Goal: Task Accomplishment & Management: Use online tool/utility

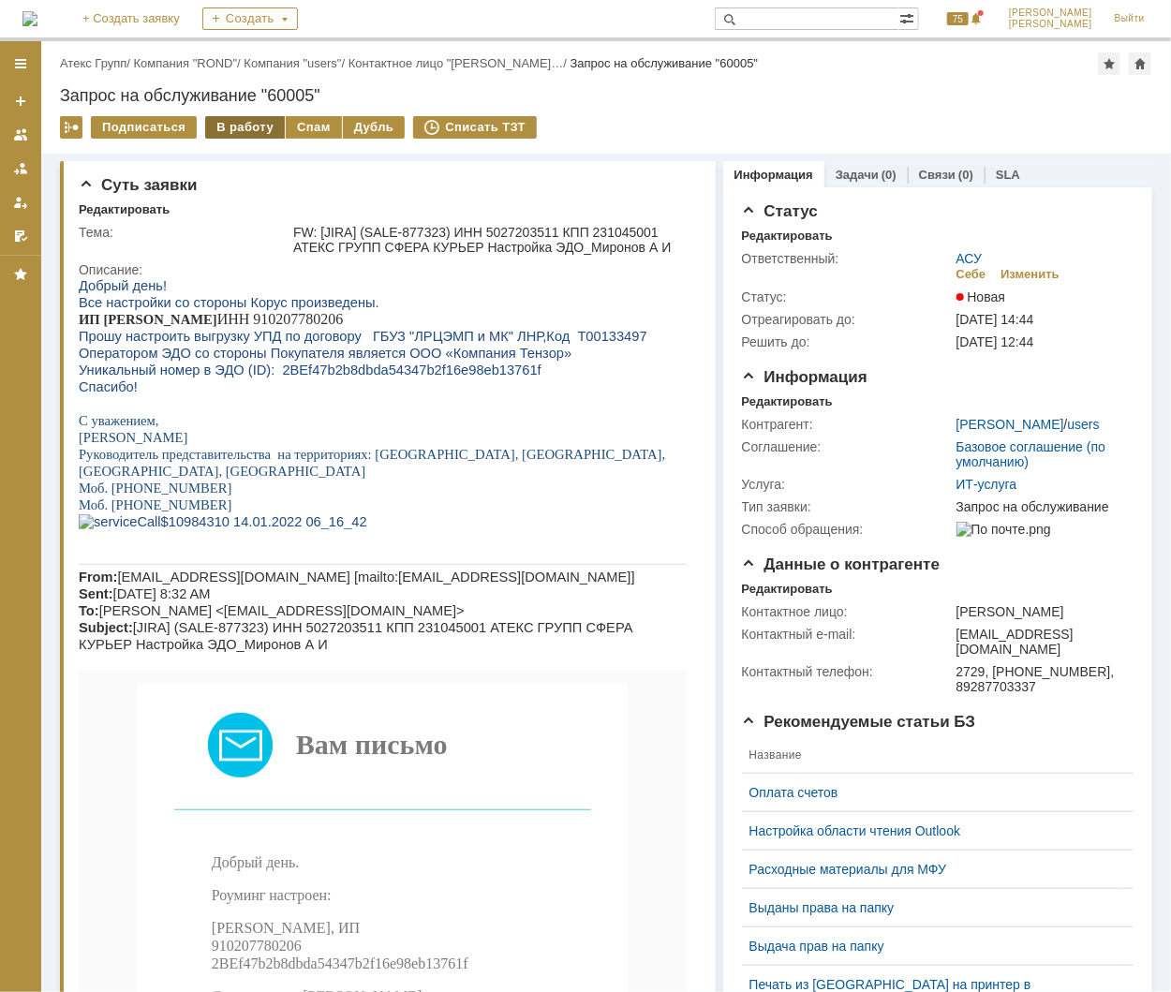
click at [249, 122] on div "В работу" at bounding box center [245, 127] width 80 height 22
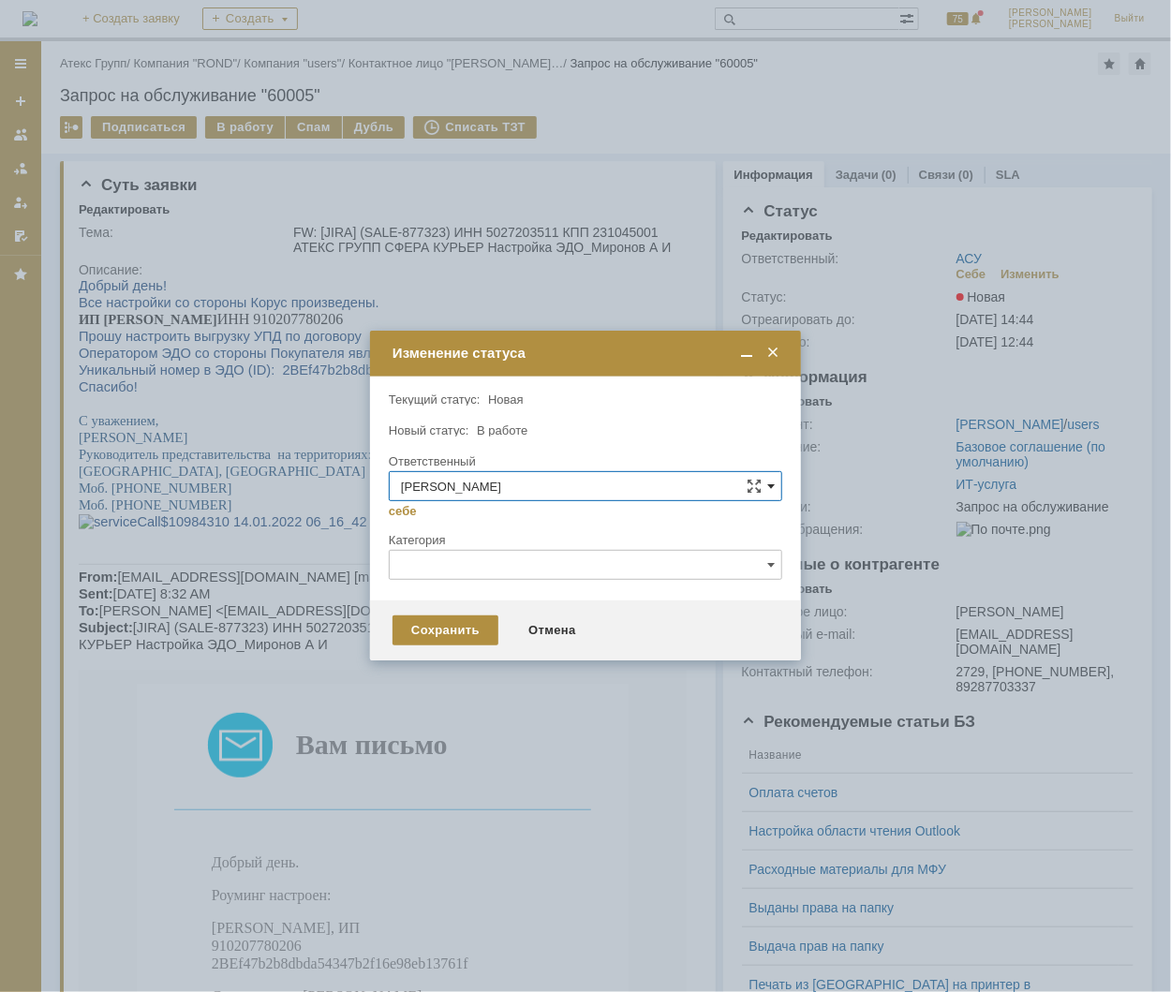
click at [768, 490] on span at bounding box center [770, 486] width 7 height 15
click at [699, 599] on div "[PERSON_NAME]" at bounding box center [586, 614] width 392 height 30
type input "[PERSON_NAME]"
click at [460, 618] on div "Сохранить" at bounding box center [446, 631] width 106 height 30
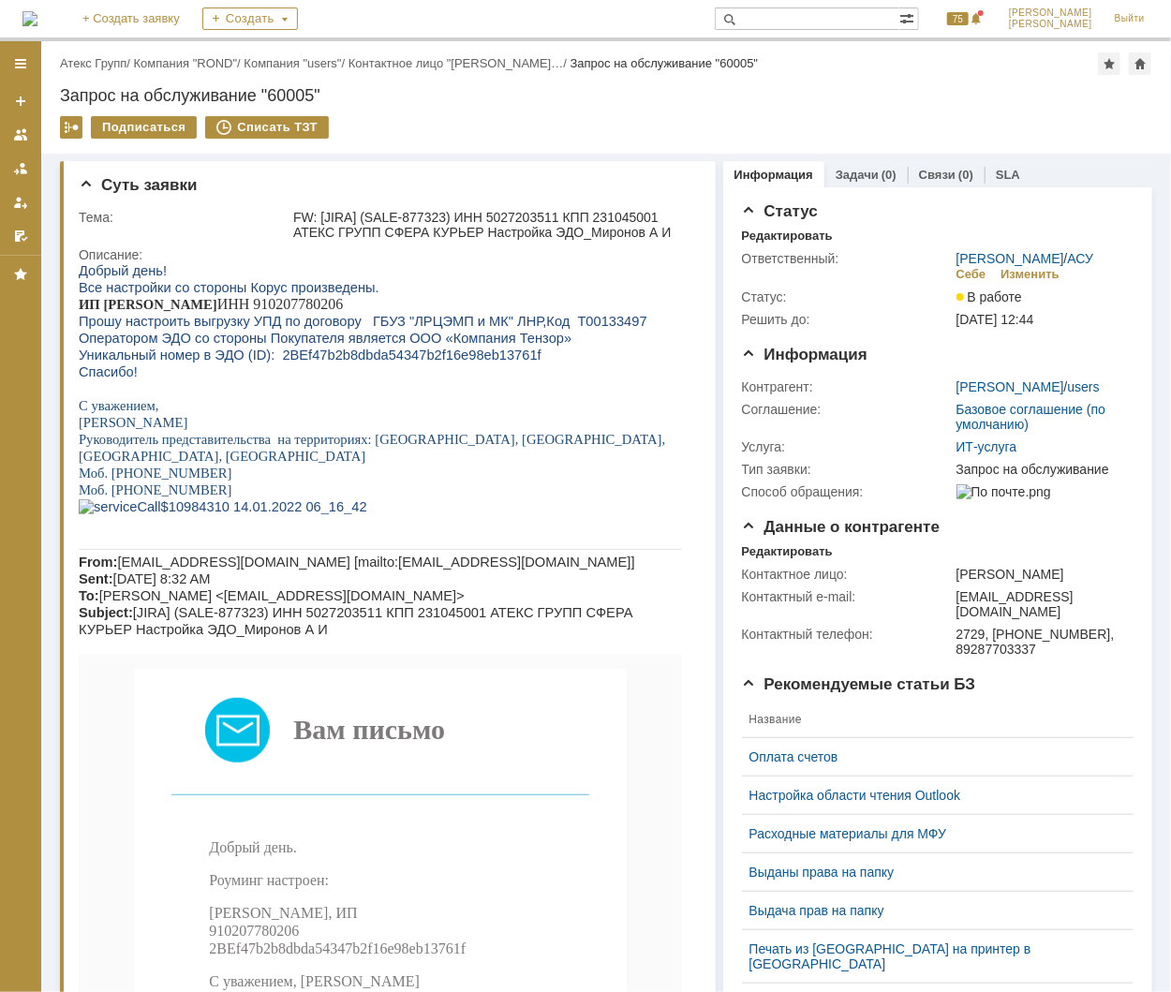
click at [543, 311] on p "ИП [PERSON_NAME] ИНН 910207780206" at bounding box center [379, 303] width 603 height 17
click at [544, 325] on span "Прошу настроить выгрузку УПД по договору ГБУЗ "ЛРЦЭМП и МК" ЛНР,Код Т00133497" at bounding box center [362, 320] width 569 height 15
copy span "Т00133497"
